Goal: Task Accomplishment & Management: Use online tool/utility

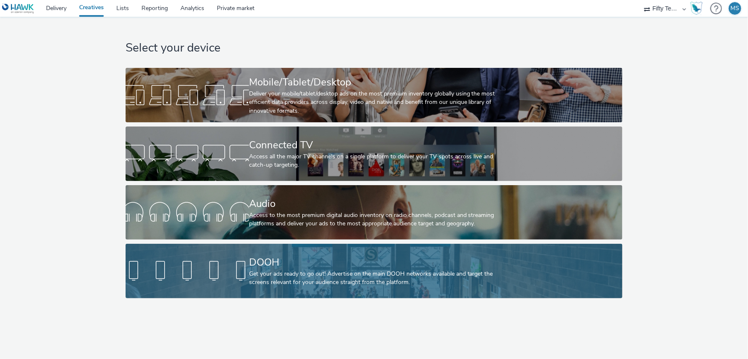
click at [273, 259] on div "DOOH" at bounding box center [372, 262] width 247 height 15
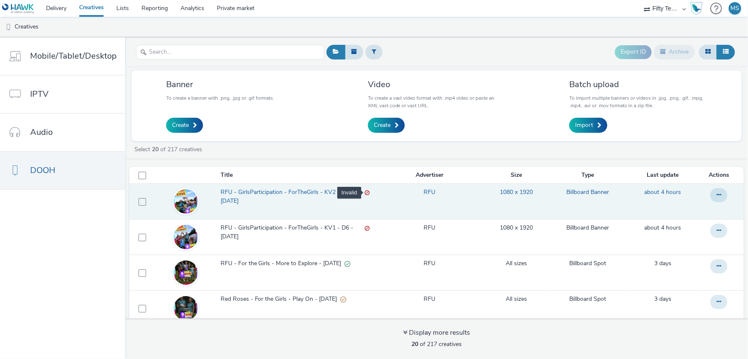
click at [369, 191] on div "Invalid" at bounding box center [367, 192] width 5 height 9
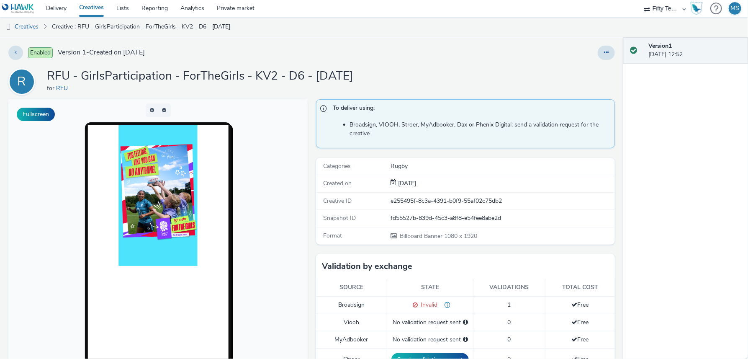
click at [96, 8] on link "Creatives" at bounding box center [91, 8] width 37 height 17
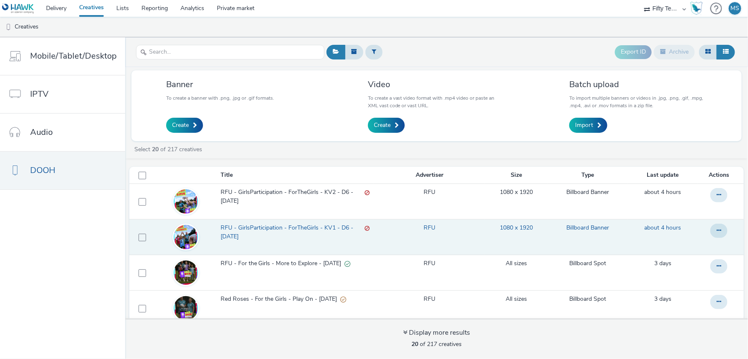
click at [281, 225] on span "RFU - GirlsParticipation - ForTheGirls - KV1 - D6 - [DATE]" at bounding box center [293, 232] width 144 height 17
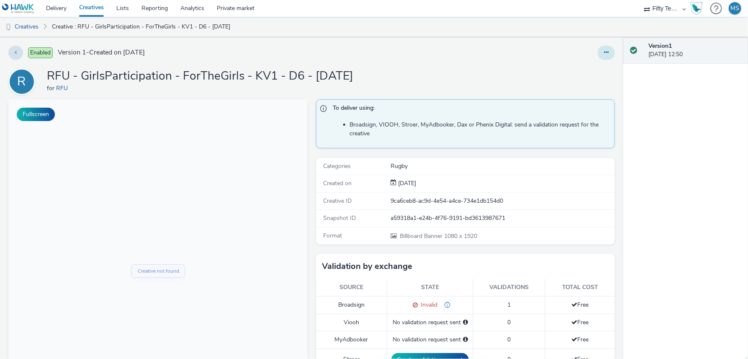
click at [605, 55] on button at bounding box center [606, 53] width 17 height 14
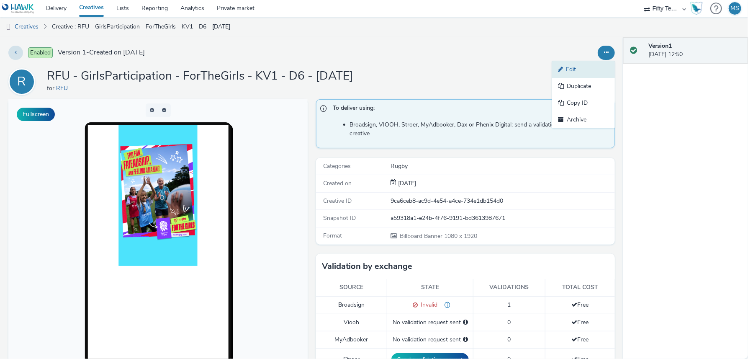
click at [589, 65] on link "Edit" at bounding box center [583, 69] width 63 height 17
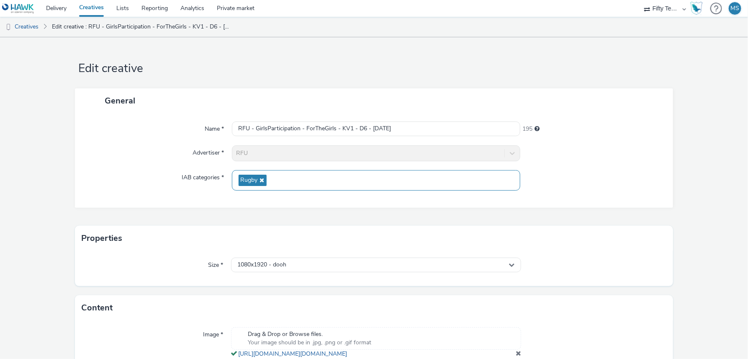
scroll to position [52, 0]
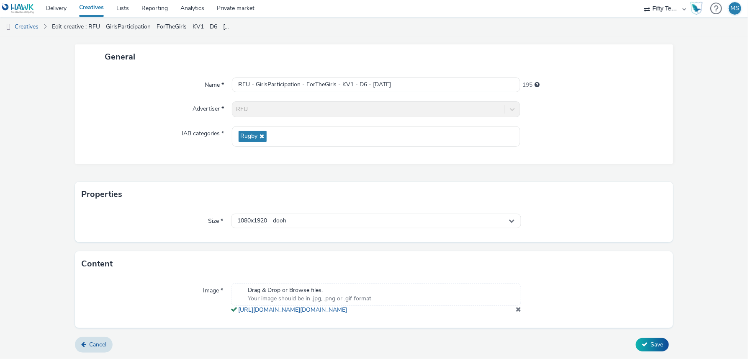
click at [520, 310] on span at bounding box center [518, 309] width 5 height 7
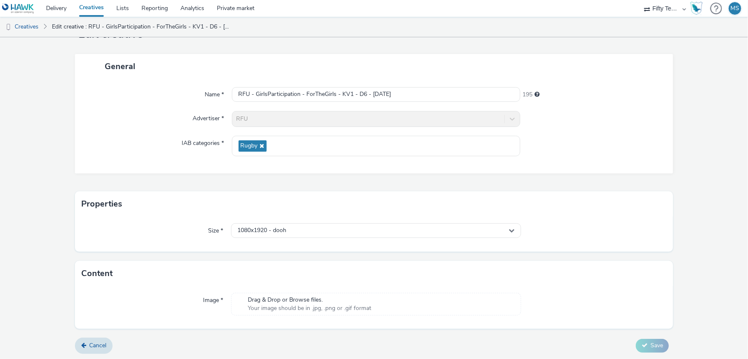
click at [314, 301] on span "Drag & Drop or Browse files." at bounding box center [310, 300] width 124 height 8
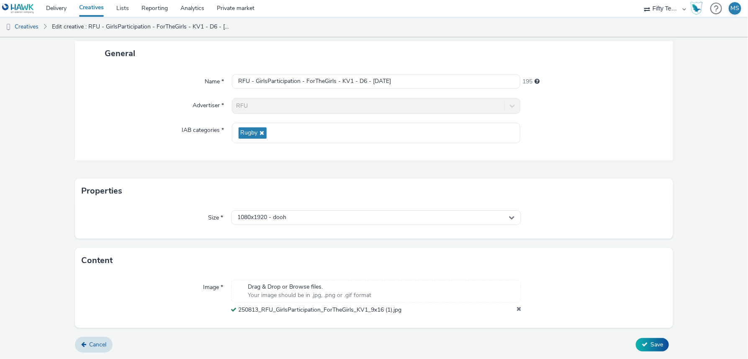
scroll to position [46, 0]
click at [655, 349] on button "Save" at bounding box center [652, 345] width 33 height 13
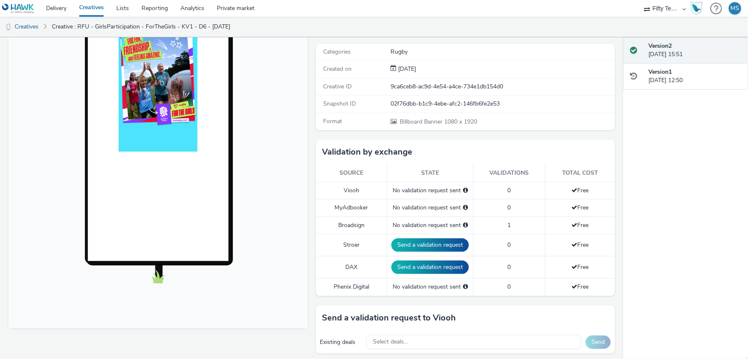
scroll to position [247, 0]
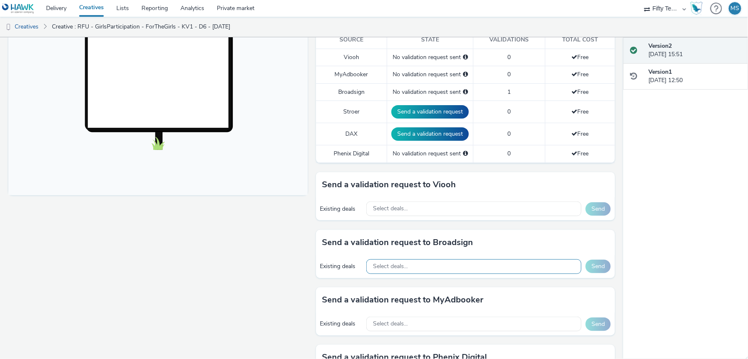
click at [417, 260] on div "Select deals..." at bounding box center [473, 266] width 215 height 15
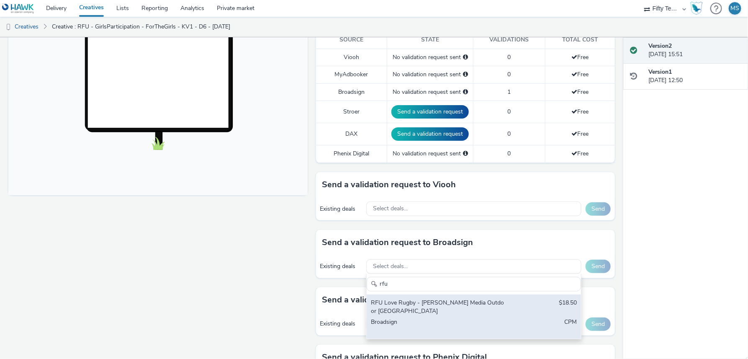
type input "rfu"
click at [431, 304] on div "RFU Love Rugby - [PERSON_NAME] Media Outdoor [GEOGRAPHIC_DATA]" at bounding box center [439, 307] width 136 height 17
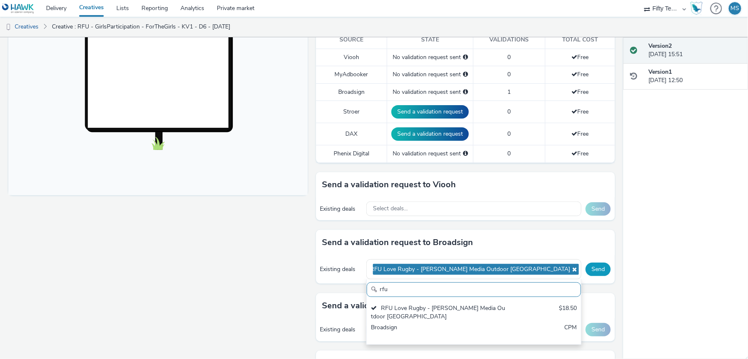
click at [599, 268] on button "Send" at bounding box center [598, 269] width 25 height 13
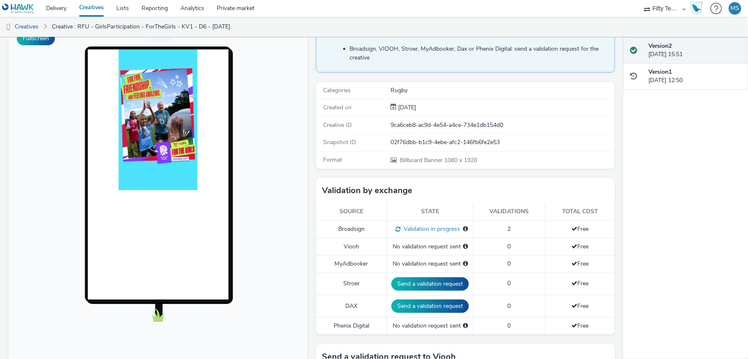
scroll to position [44, 0]
